Goal: Communication & Community: Answer question/provide support

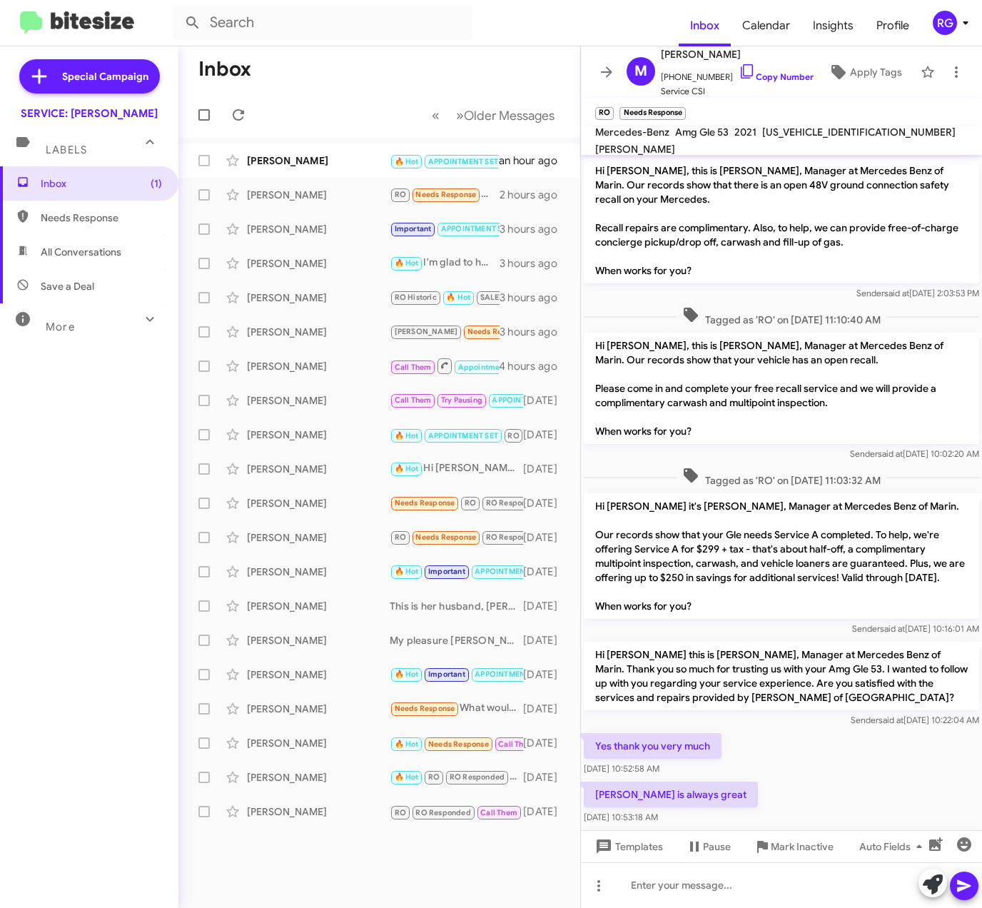
scroll to position [116, 0]
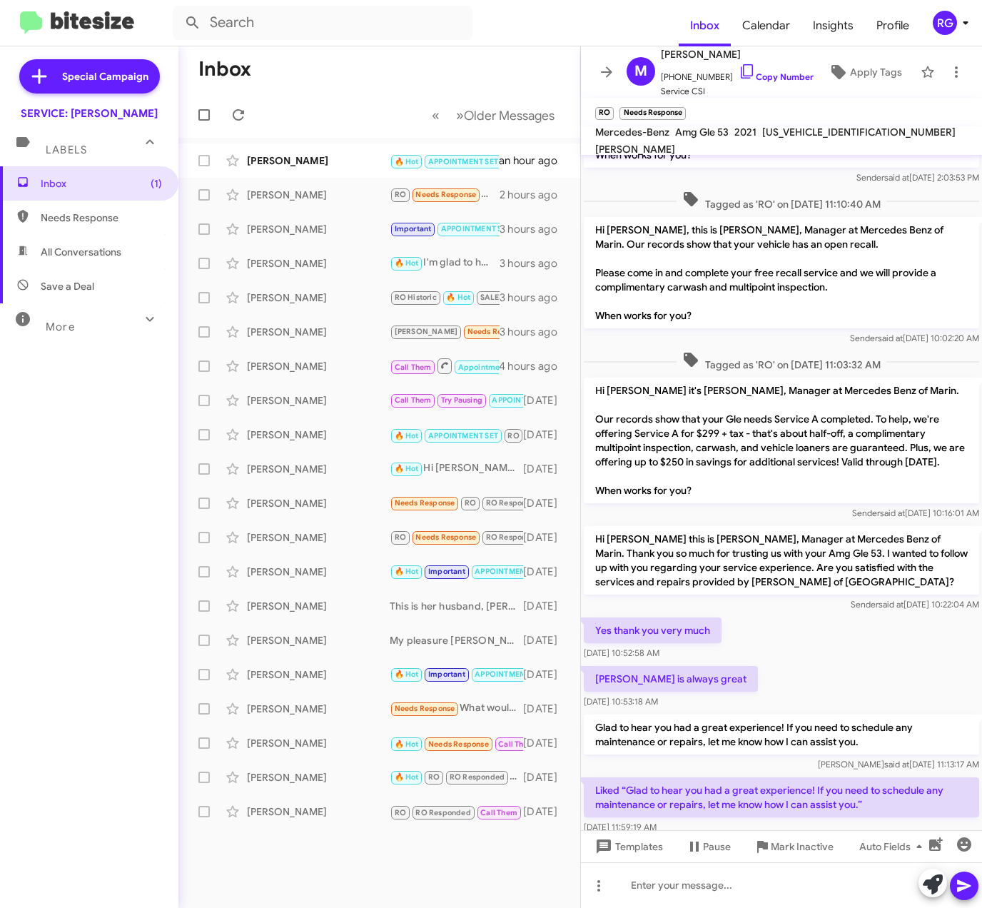
click at [116, 508] on div "Inbox (1) Needs Response All Conversations Save a Deal More Important 🔥 Hot App…" at bounding box center [89, 438] width 179 height 545
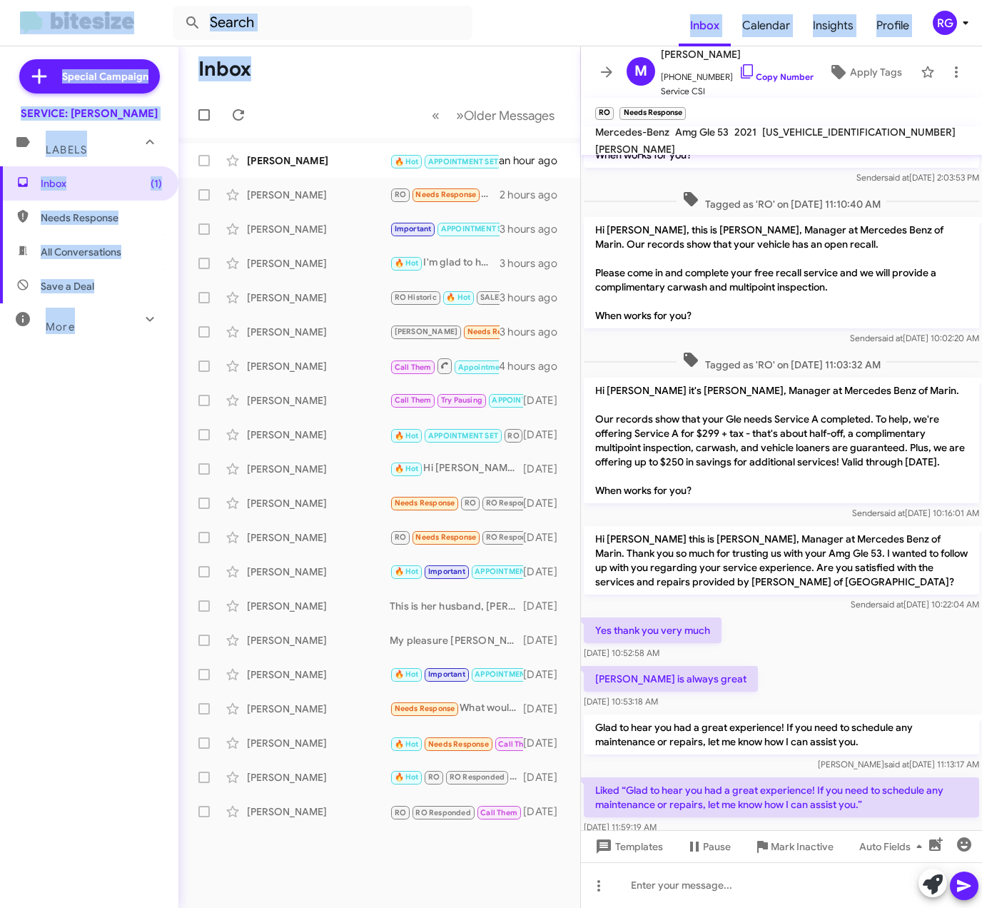
drag, startPoint x: 348, startPoint y: 113, endPoint x: 26, endPoint y: 18, distance: 335.7
click at [26, 18] on div "Inbox Calendar Insights Profile RG Special Campaign SERVICE: [PERSON_NAME] Labe…" at bounding box center [491, 454] width 982 height 908
drag, startPoint x: 26, startPoint y: 18, endPoint x: 223, endPoint y: 71, distance: 204.2
click at [223, 71] on h1 "Inbox" at bounding box center [224, 69] width 53 height 23
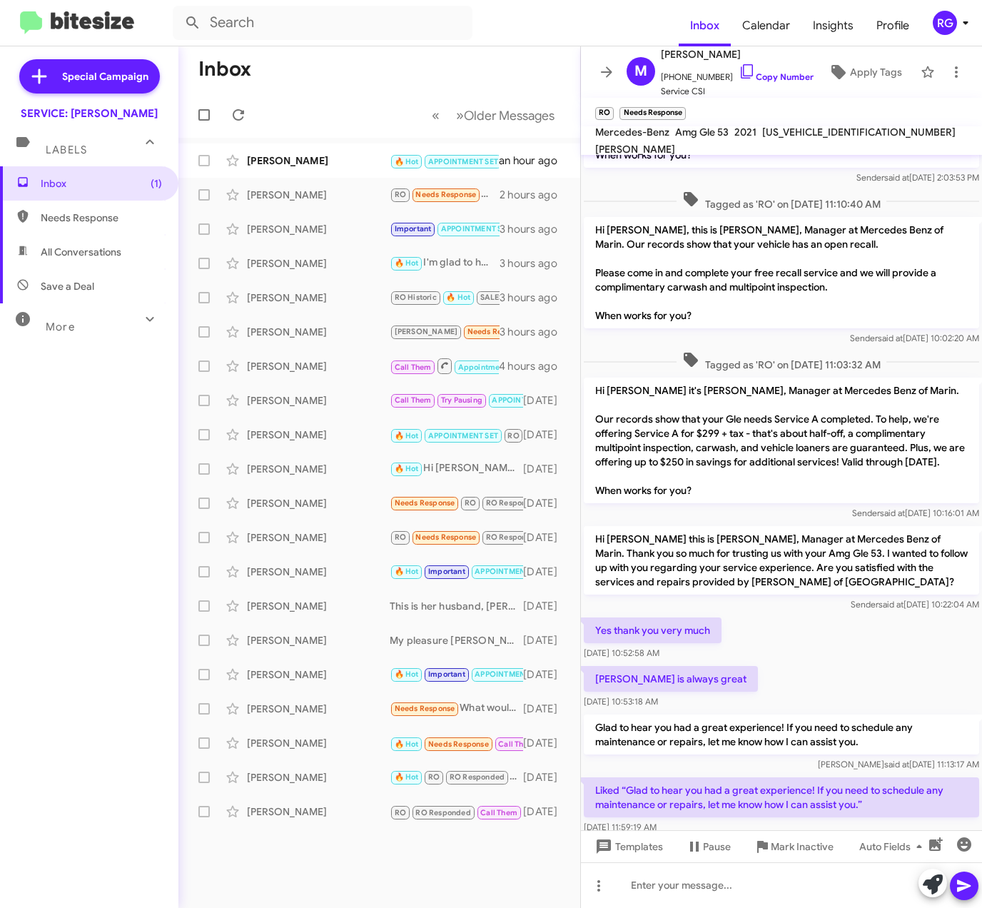
click at [223, 71] on h1 "Inbox" at bounding box center [224, 69] width 53 height 23
click at [226, 67] on h1 "Inbox" at bounding box center [224, 69] width 53 height 23
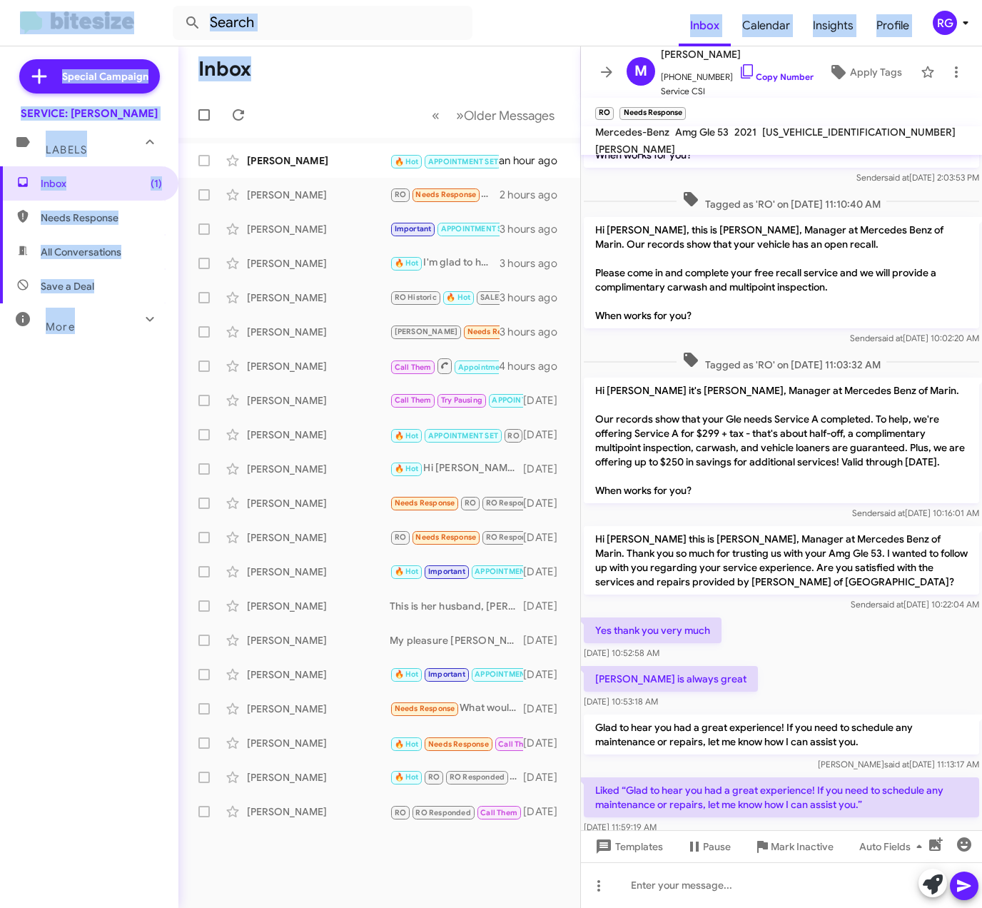
drag, startPoint x: 264, startPoint y: 67, endPoint x: 23, endPoint y: 21, distance: 245.8
click at [23, 21] on div "Inbox Calendar Insights Profile RG Special Campaign SERVICE: [PERSON_NAME] Labe…" at bounding box center [491, 454] width 982 height 908
drag, startPoint x: 23, startPoint y: 21, endPoint x: 220, endPoint y: 60, distance: 200.9
click at [220, 60] on h1 "Inbox" at bounding box center [224, 69] width 53 height 23
drag, startPoint x: 292, startPoint y: 93, endPoint x: 12, endPoint y: 16, distance: 290.3
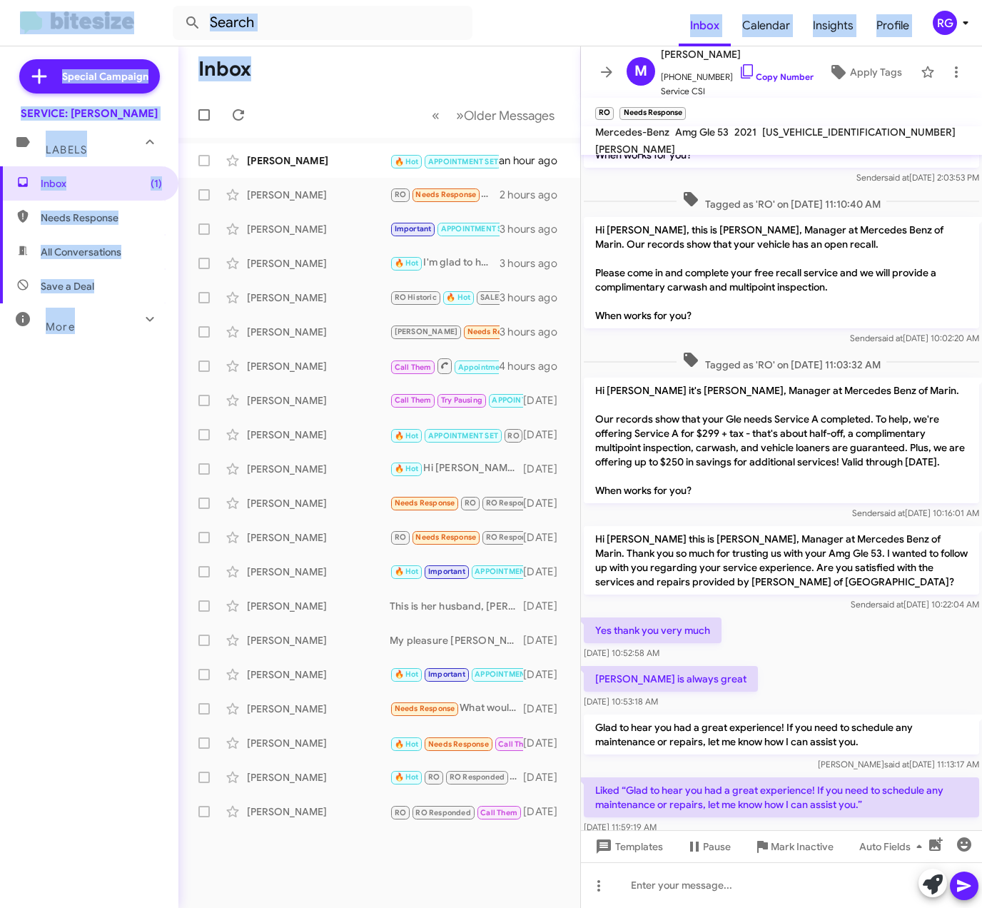
click at [12, 16] on div "Inbox Calendar Insights Profile RG Special Campaign SERVICE: [PERSON_NAME] Labe…" at bounding box center [491, 454] width 982 height 908
drag, startPoint x: 12, startPoint y: 16, endPoint x: 270, endPoint y: 76, distance: 264.6
click at [270, 76] on mat-toolbar-row "Inbox" at bounding box center [380, 69] width 402 height 46
drag, startPoint x: 261, startPoint y: 74, endPoint x: -5, endPoint y: 41, distance: 268.4
click at [0, 41] on html "Inbox Calendar Insights Profile RG Special Campaign SERVICE: [PERSON_NAME] Labe…" at bounding box center [491, 454] width 982 height 908
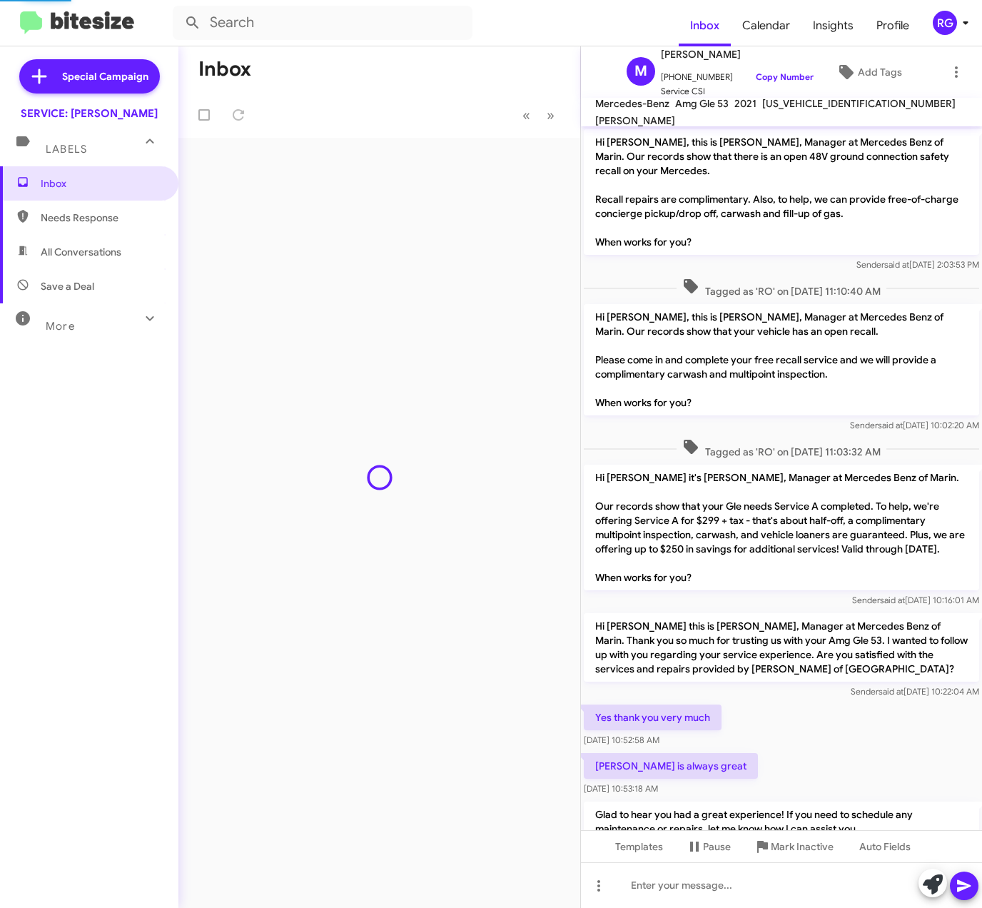
scroll to position [144, 0]
